Goal: Transaction & Acquisition: Purchase product/service

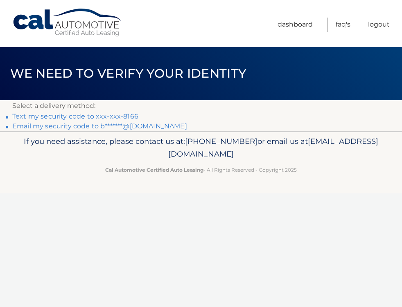
click at [87, 117] on link "Text my security code to xxx-xxx-8166" at bounding box center [75, 116] width 126 height 8
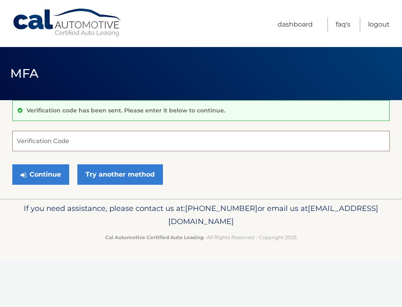
click at [26, 139] on input "Verification Code" at bounding box center [200, 141] width 377 height 20
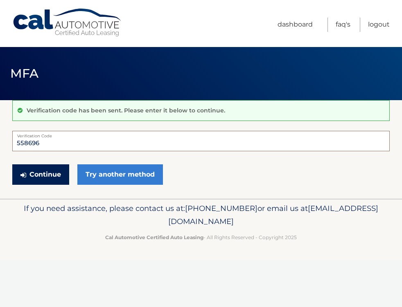
type input "558696"
click at [36, 173] on button "Continue" at bounding box center [40, 174] width 57 height 20
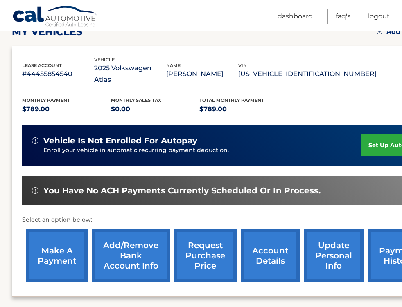
scroll to position [125, 0]
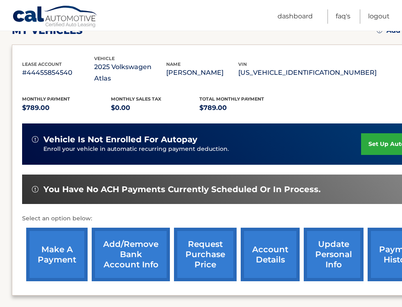
click at [56, 238] on link "make a payment" at bounding box center [56, 255] width 61 height 54
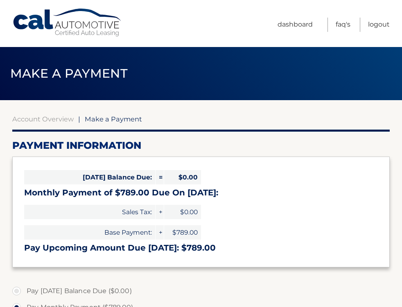
select select "MDU2MTk4ZGMtNTFmYy00NmRhLTg1M2MtYjVmNTU5NjM2MzI2"
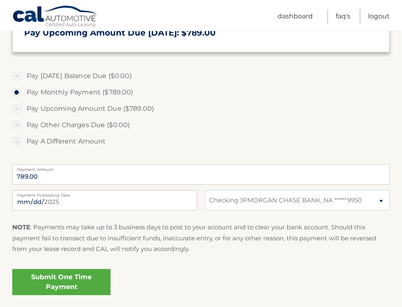
scroll to position [217, 0]
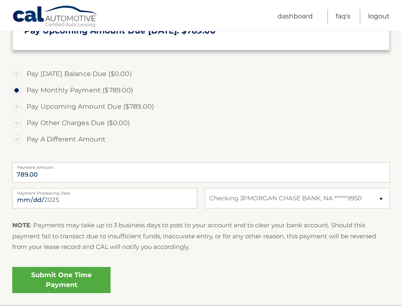
click at [61, 277] on link "Submit One Time Payment" at bounding box center [61, 280] width 98 height 26
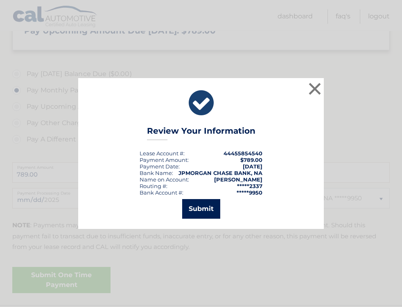
click at [193, 209] on button "Submit" at bounding box center [201, 209] width 38 height 20
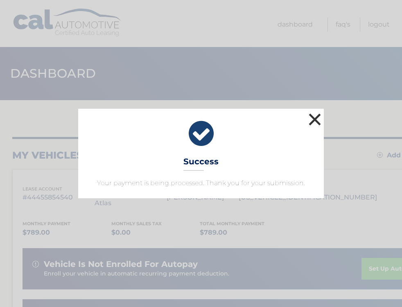
click at [316, 116] on button "×" at bounding box center [314, 119] width 16 height 16
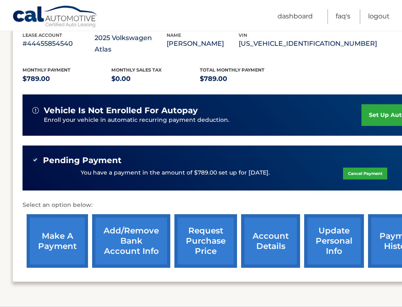
scroll to position [154, 0]
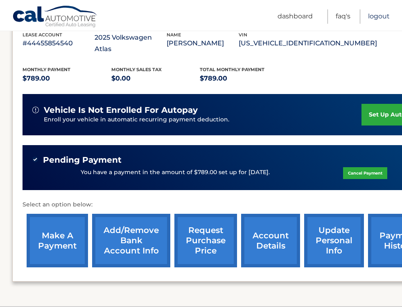
click at [379, 16] on link "Logout" at bounding box center [379, 16] width 22 height 14
